Goal: Communication & Community: Share content

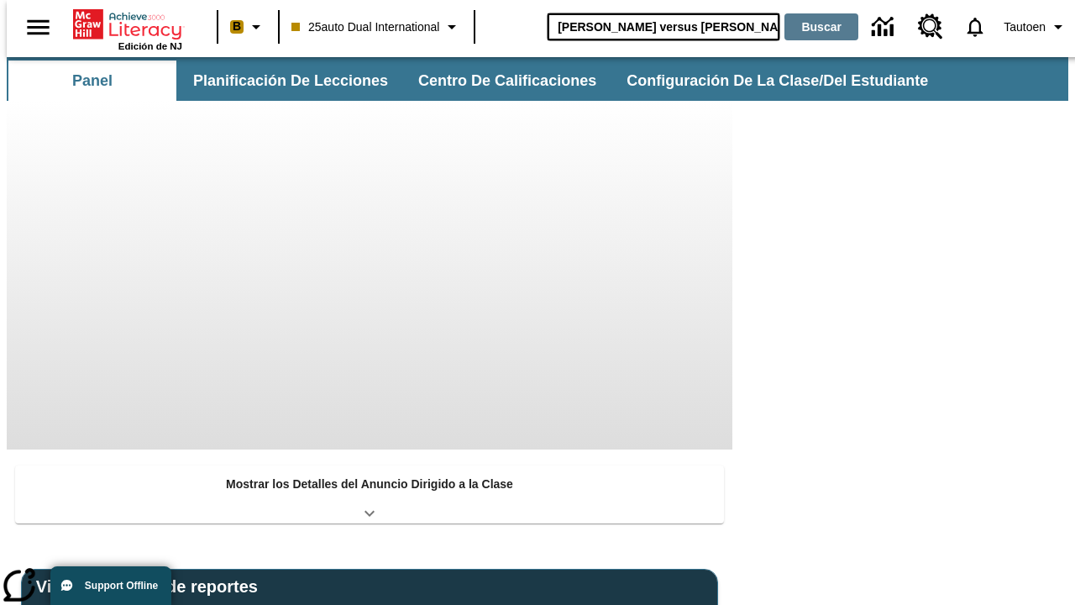
type input "[PERSON_NAME] versus [PERSON_NAME]"
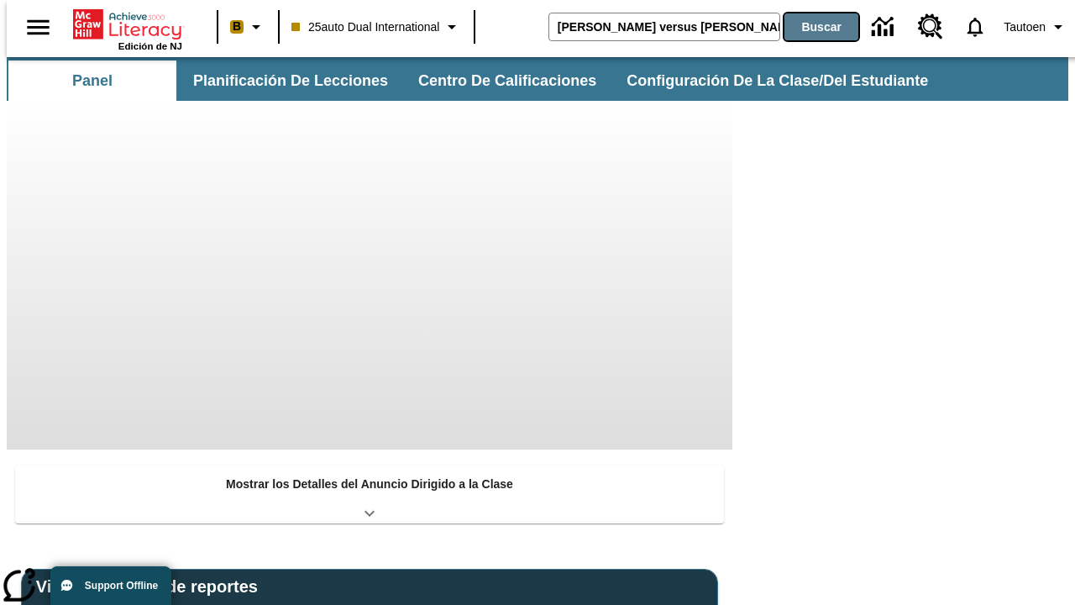
click at [811, 27] on button "Buscar" at bounding box center [822, 26] width 74 height 27
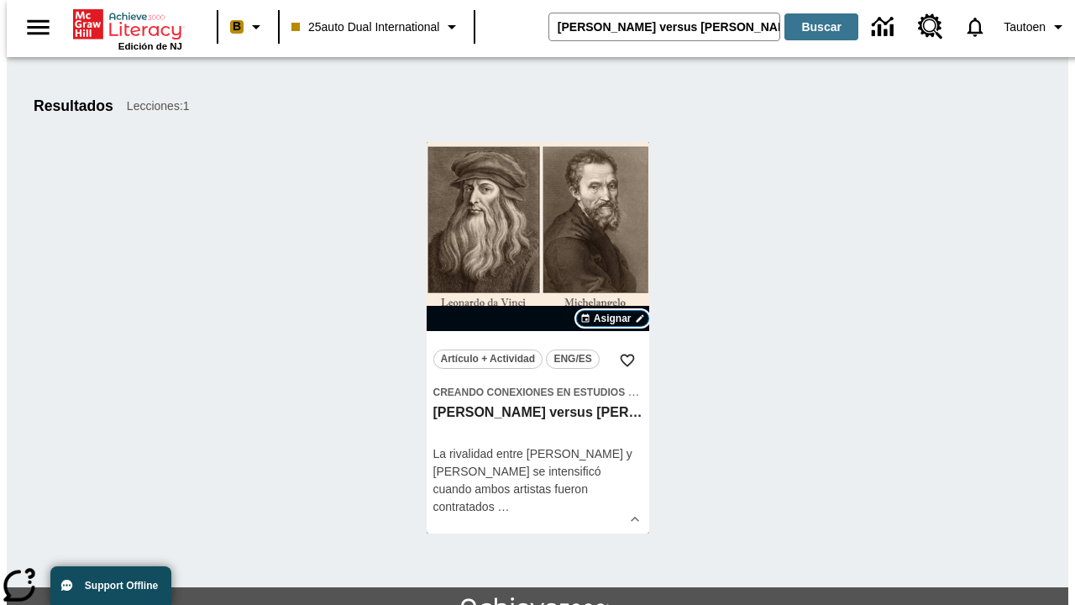
click at [612, 318] on span "Asignar" at bounding box center [613, 318] width 38 height 15
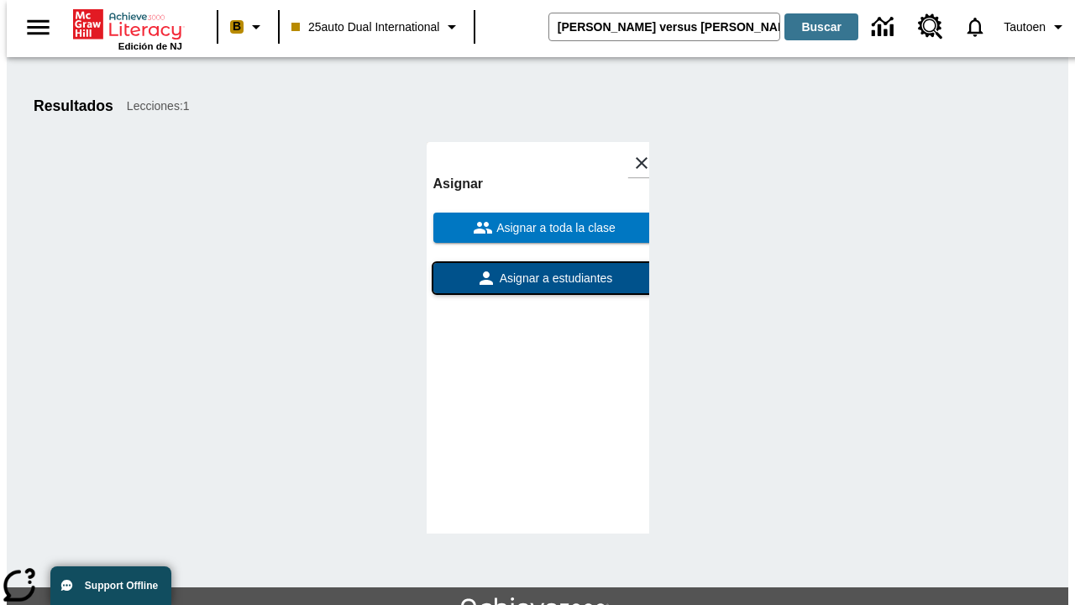
click at [538, 278] on span "Asignar a estudiantes" at bounding box center [555, 279] width 117 height 18
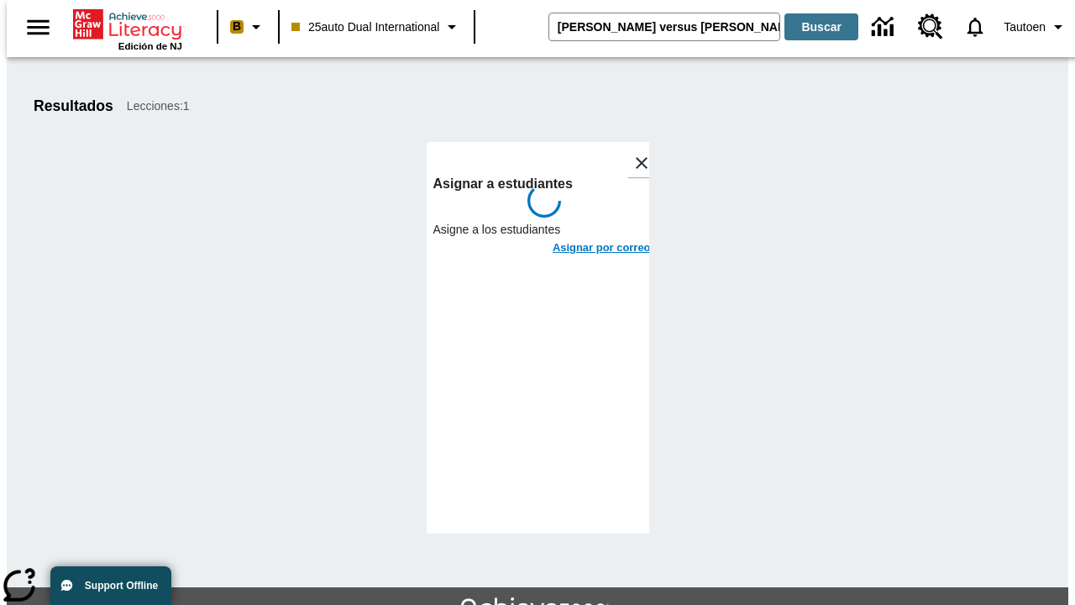
click at [586, 239] on h6 "Asignar por correo" at bounding box center [602, 248] width 98 height 19
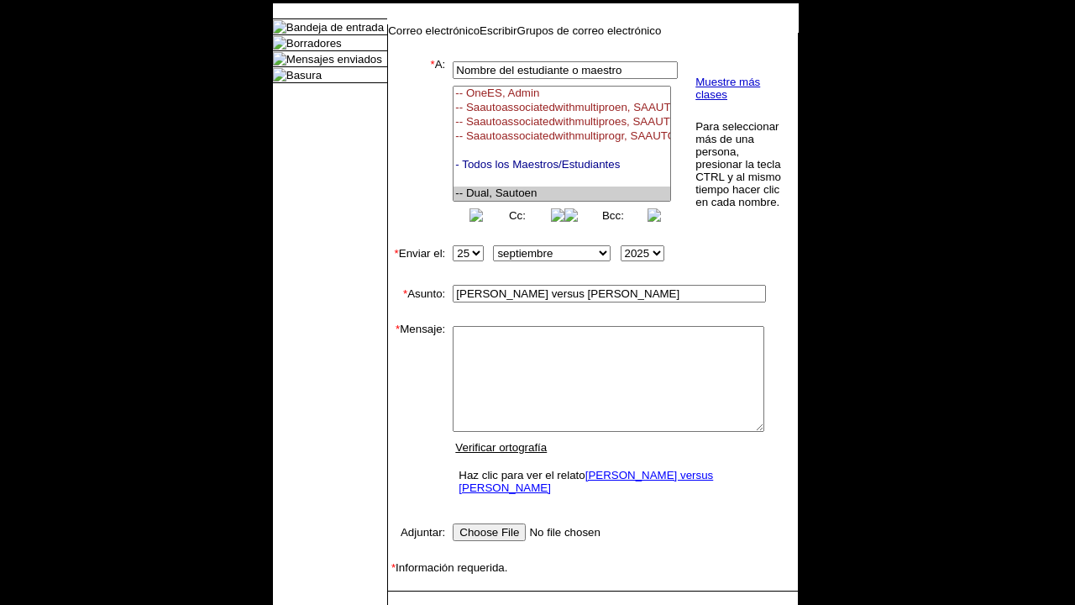
select select "U,21476361,1"
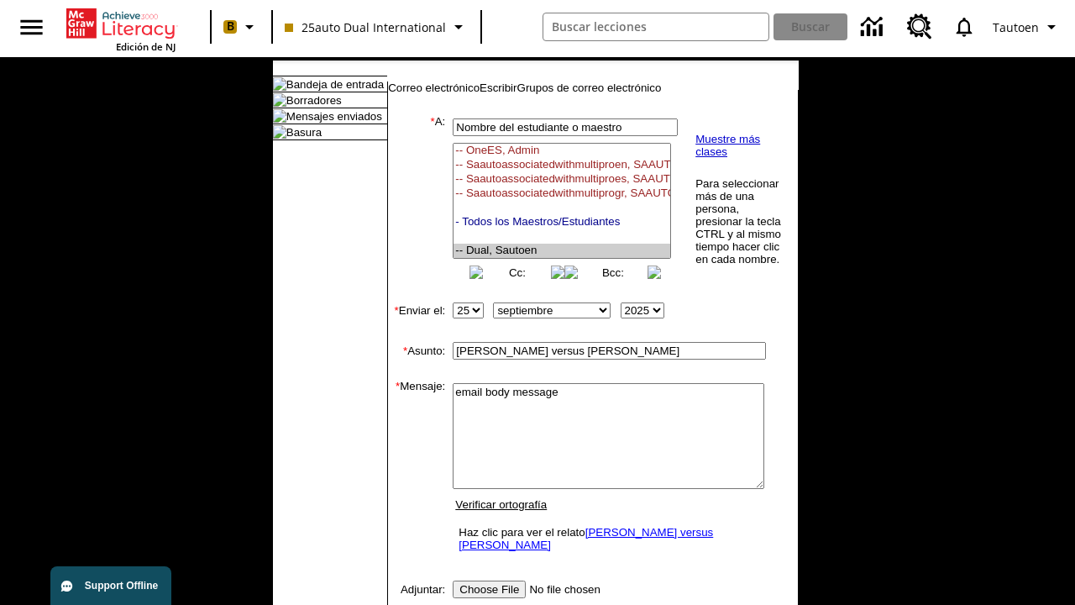
scroll to position [317, 0]
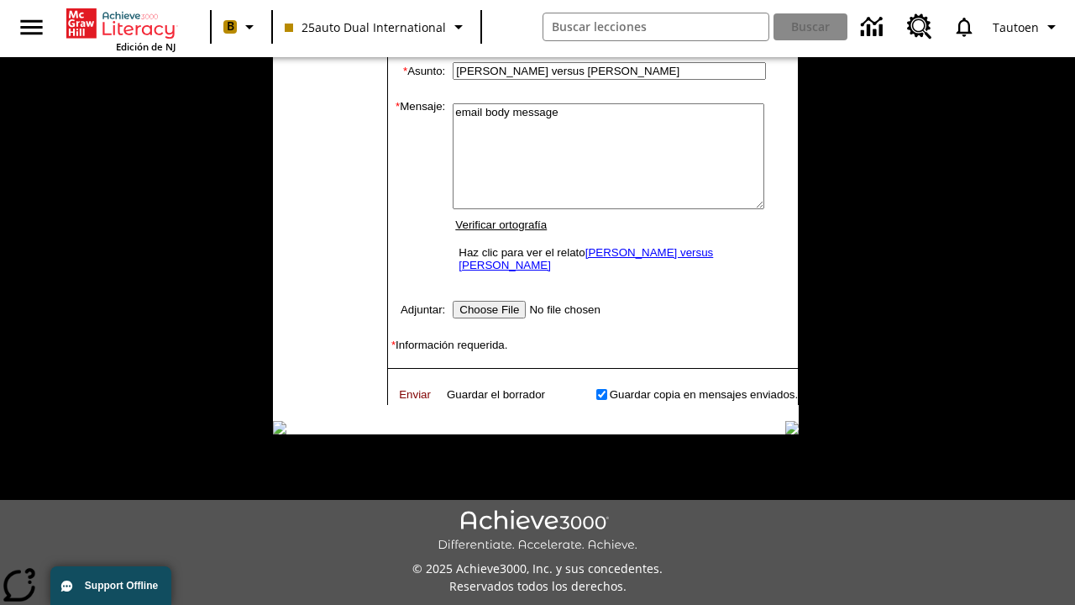
type textarea "email body message"
click at [407, 388] on link "Enviar" at bounding box center [415, 394] width 32 height 13
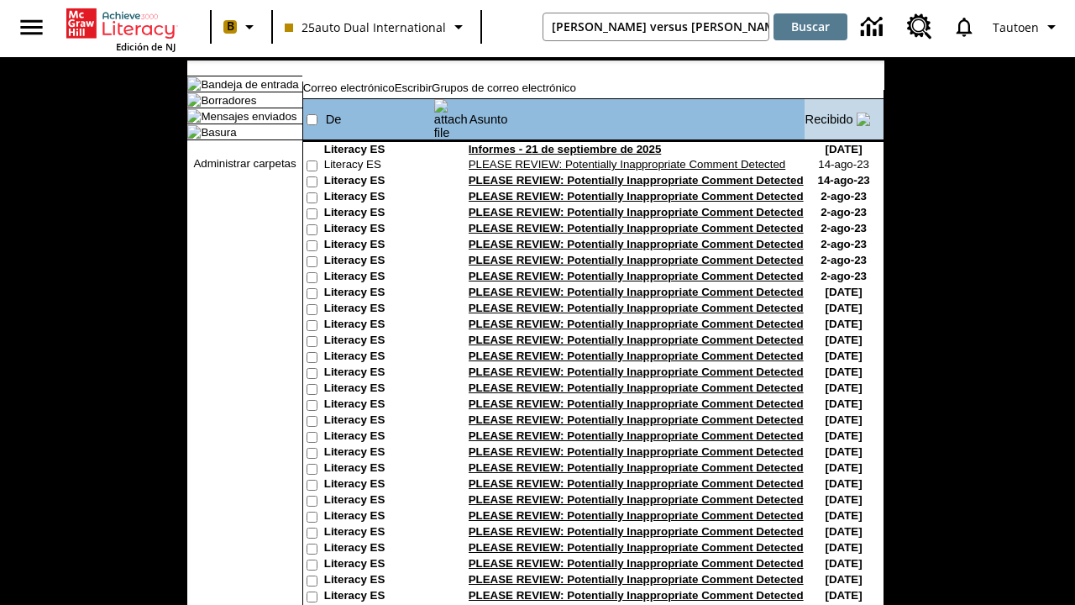
type input "[PERSON_NAME] versus [PERSON_NAME]"
click at [811, 27] on button "Buscar" at bounding box center [811, 26] width 74 height 27
